Goal: Obtain resource: Obtain resource

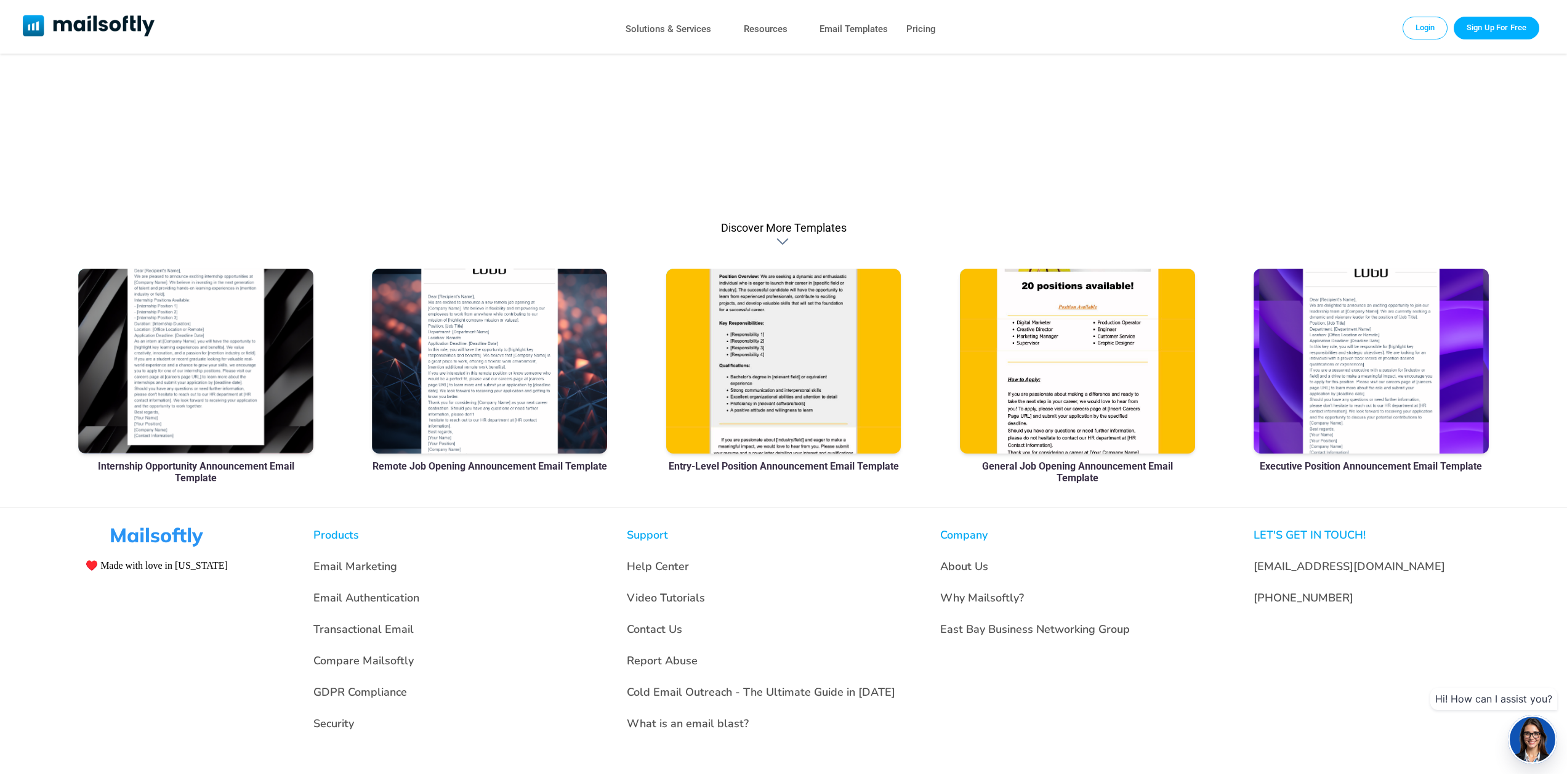
click at [209, 332] on div at bounding box center [195, 361] width 235 height 185
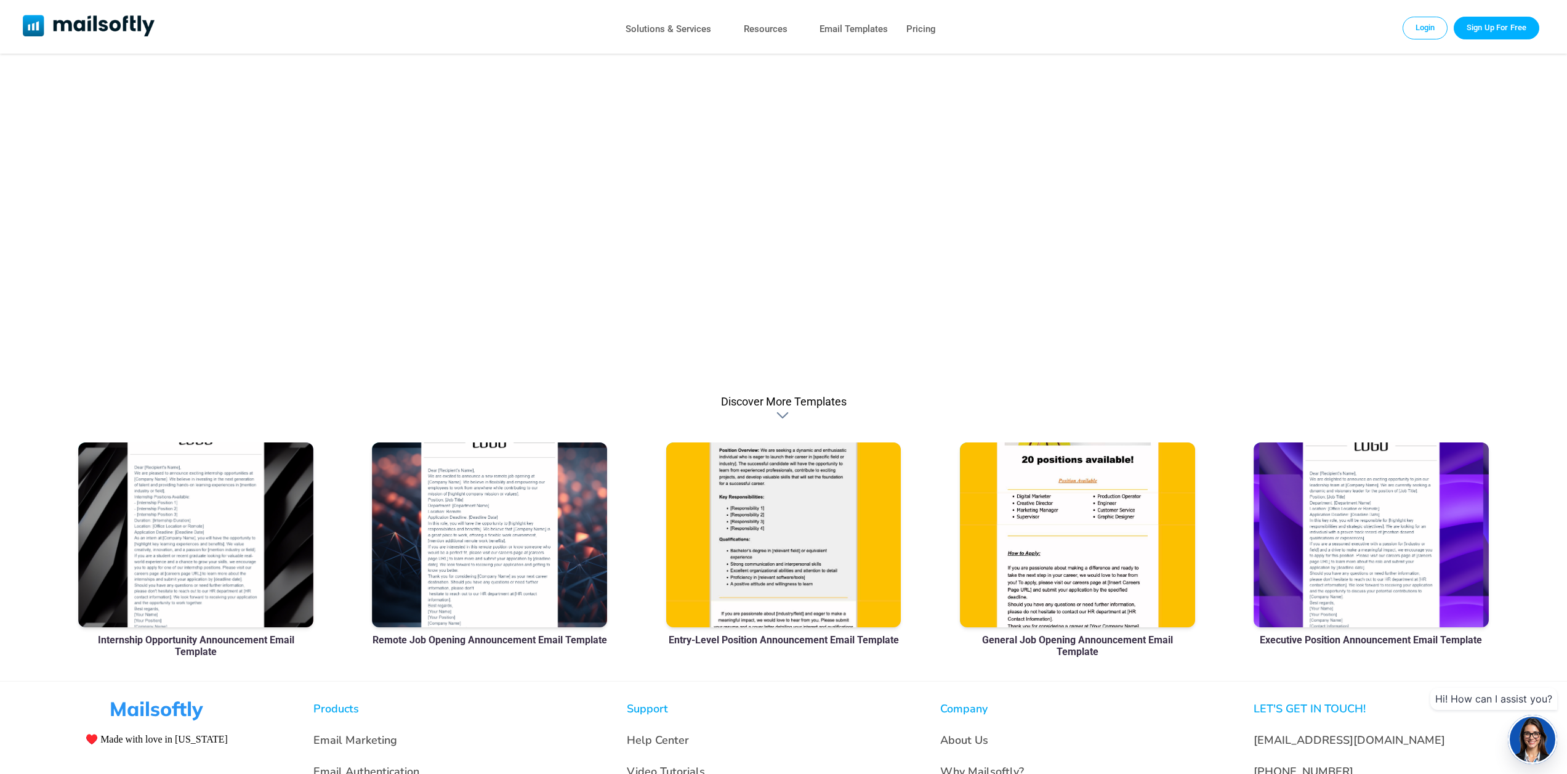
scroll to position [582, 0]
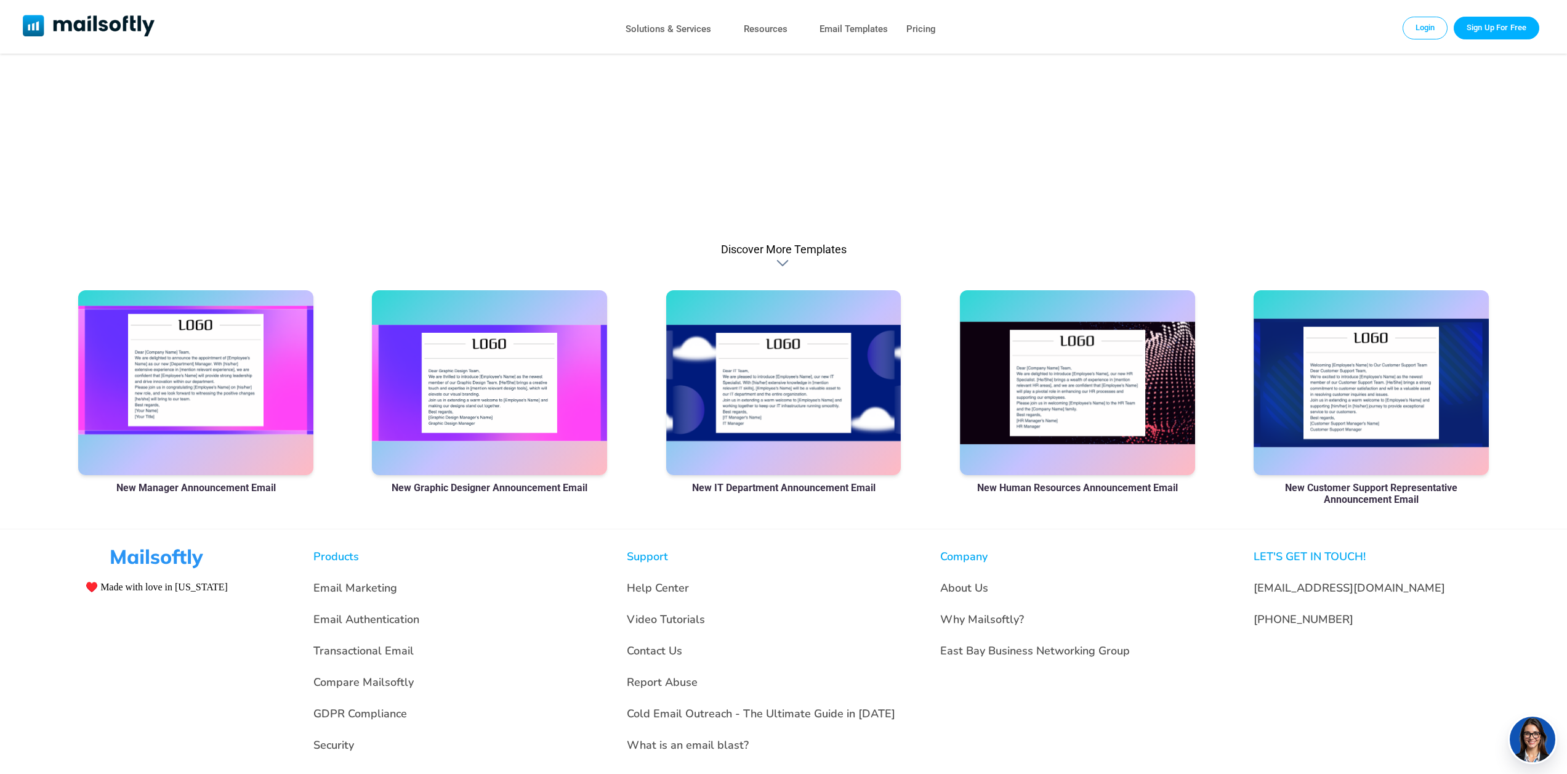
scroll to position [787, 0]
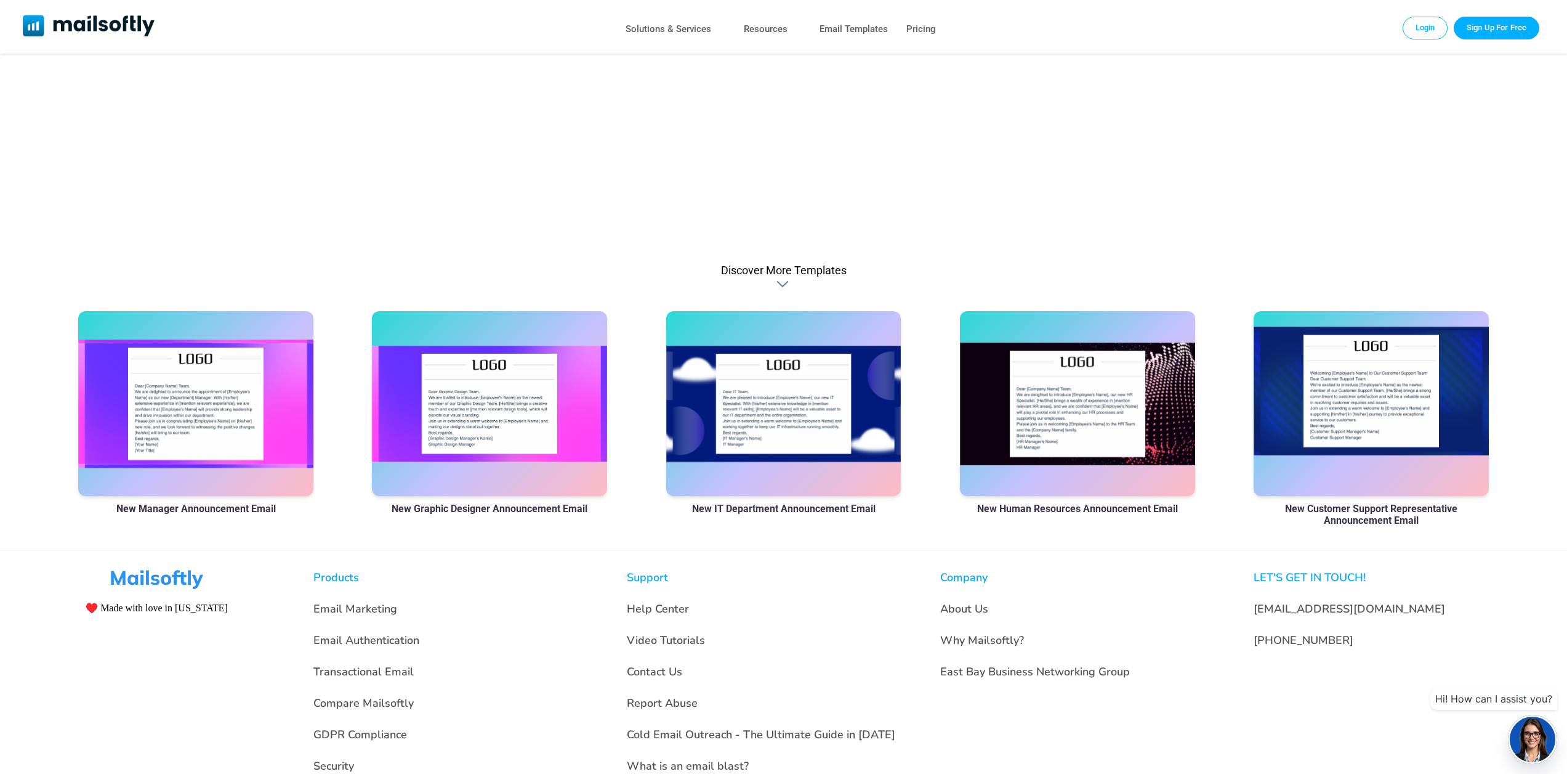
scroll to position [787, 0]
